Goal: Transaction & Acquisition: Purchase product/service

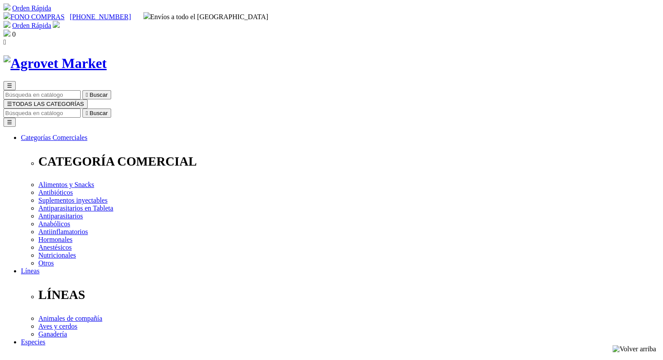
select select "0"
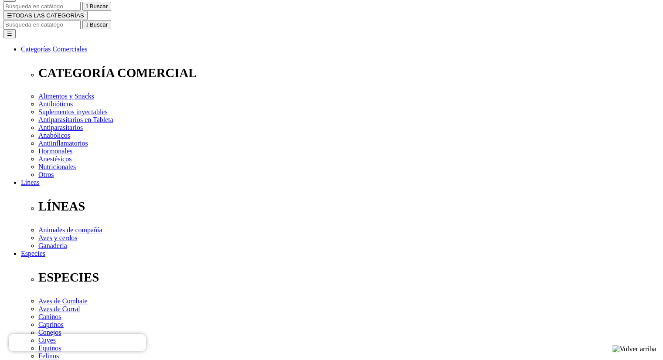
scroll to position [89, 0]
drag, startPoint x: 204, startPoint y: 153, endPoint x: 12, endPoint y: 293, distance: 237.6
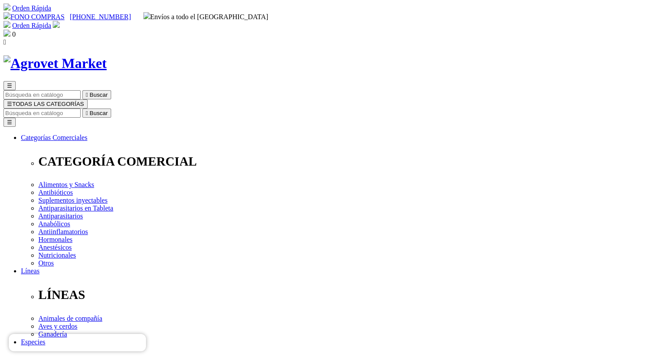
click at [81, 108] on input "Buscar" at bounding box center [41, 112] width 77 height 9
type input "nutri bites"
click at [82, 108] on button " Buscar" at bounding box center [96, 112] width 29 height 9
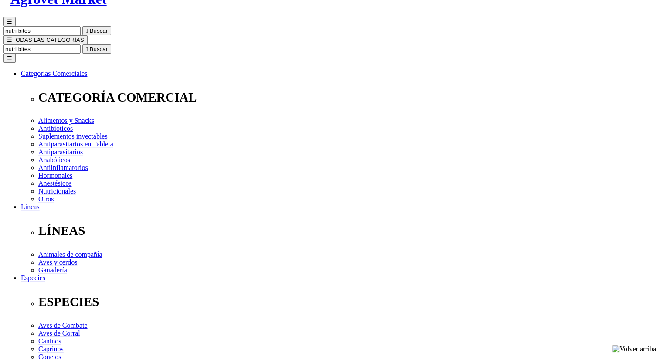
scroll to position [388, 0]
